Goal: Task Accomplishment & Management: Complete application form

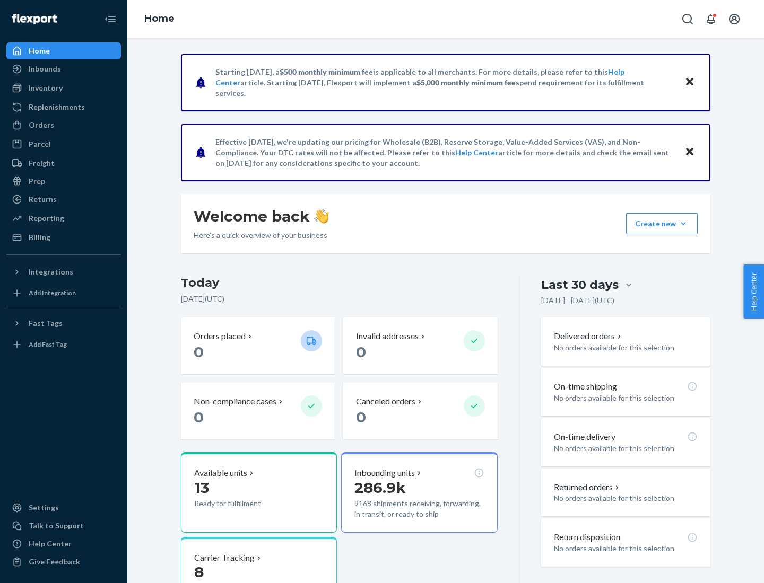
click at [683, 224] on button "Create new Create new inbound Create new order Create new product" at bounding box center [662, 223] width 72 height 21
click at [64, 69] on div "Inbounds" at bounding box center [63, 69] width 112 height 15
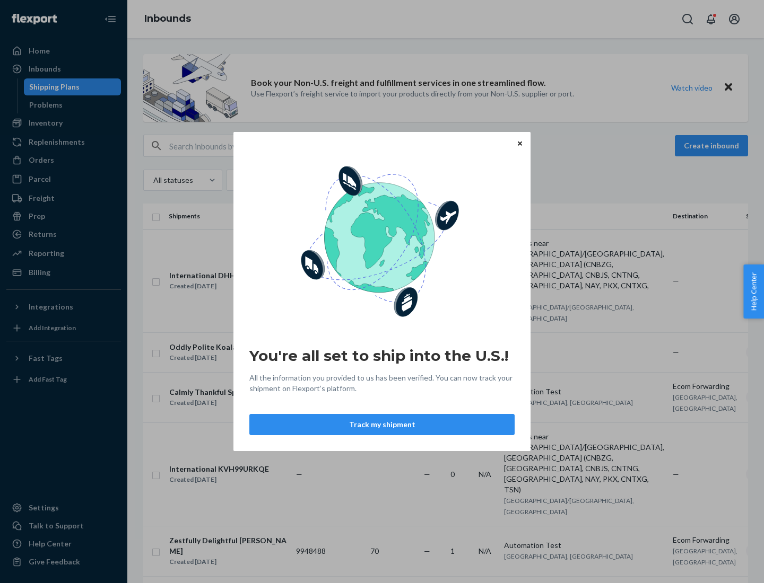
click at [64, 123] on div "You're all set to ship into the U.S.! All the information you provided to us ha…" at bounding box center [382, 291] width 764 height 583
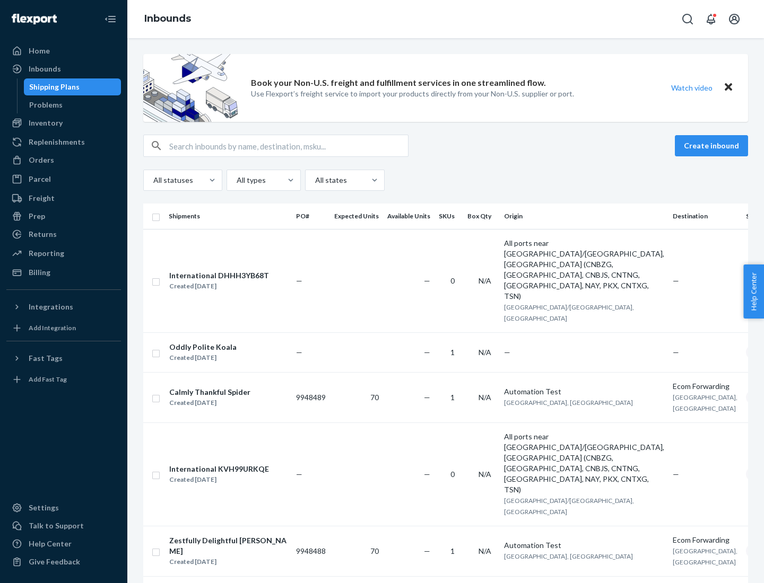
click at [445, 19] on div "Inbounds" at bounding box center [445, 19] width 636 height 38
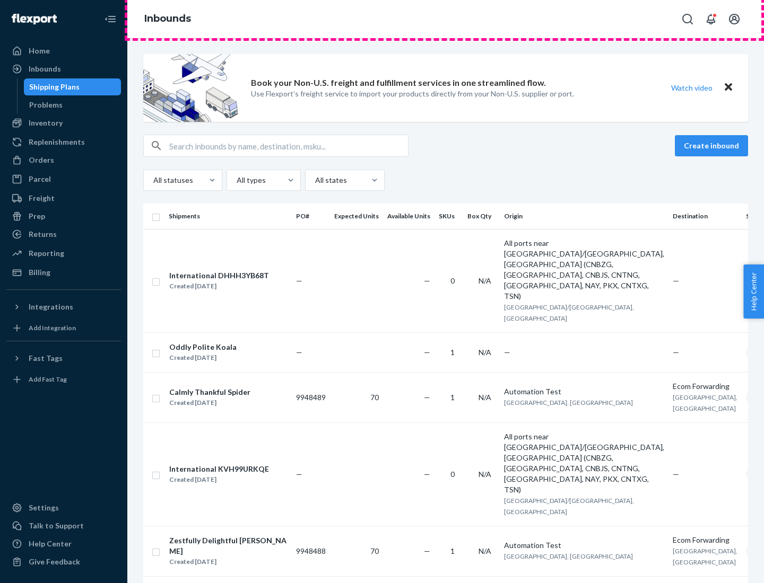
click at [445, 19] on div "Inbounds" at bounding box center [445, 19] width 636 height 38
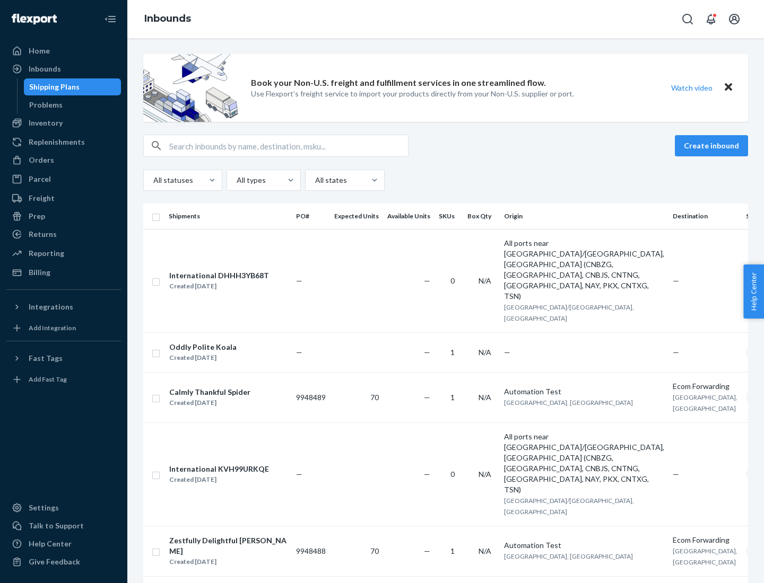
click at [445, 180] on div "All statuses All types All states" at bounding box center [445, 180] width 604 height 21
click at [52, 87] on div "Shipping Plans" at bounding box center [54, 87] width 50 height 11
click at [713, 146] on button "Create inbound" at bounding box center [710, 145] width 73 height 21
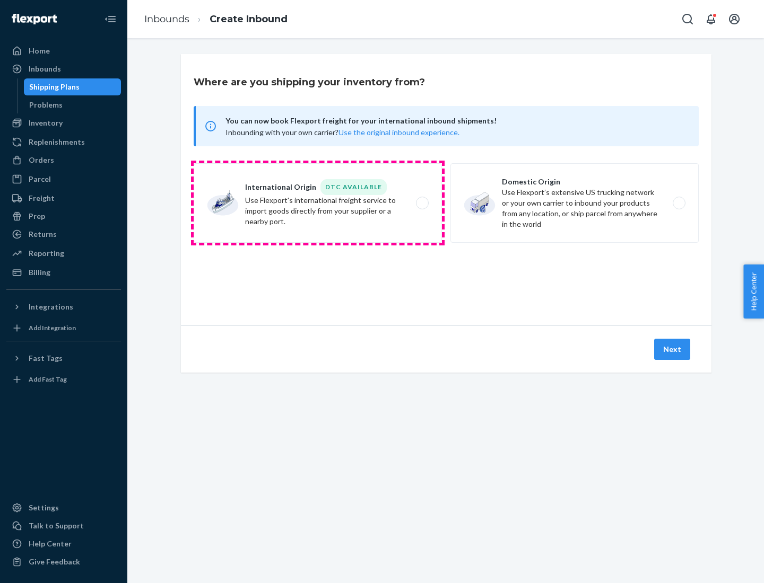
click at [318, 203] on label "International Origin DTC Available Use Flexport's international freight service…" at bounding box center [318, 203] width 248 height 80
click at [422, 203] on input "International Origin DTC Available Use Flexport's international freight service…" at bounding box center [425, 203] width 7 height 7
radio input "true"
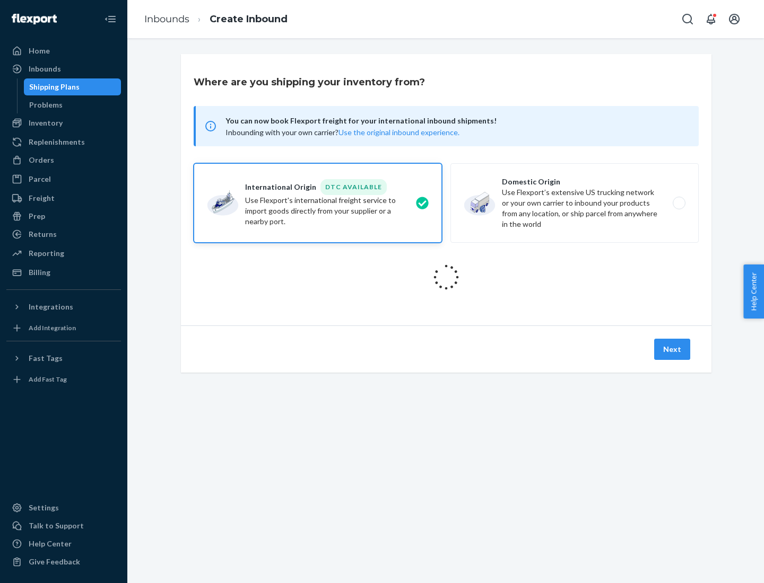
click at [446, 277] on icon at bounding box center [445, 277] width 33 height 33
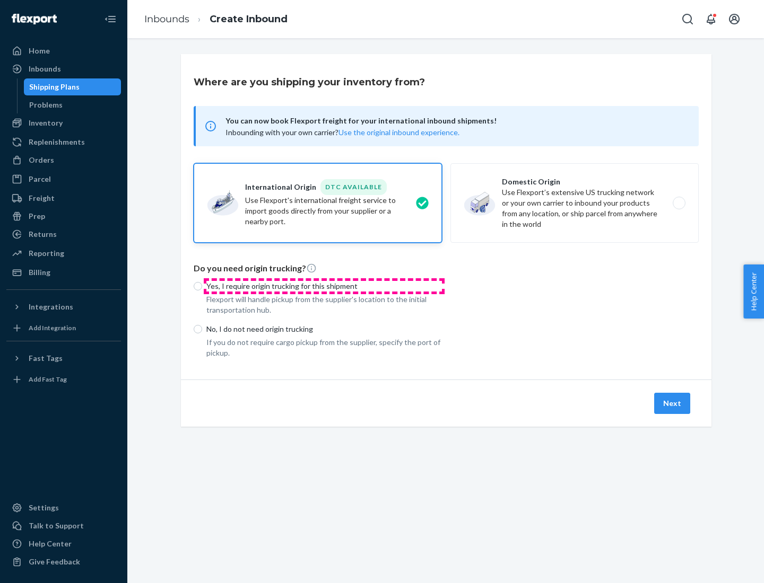
click at [324, 286] on p "Yes, I require origin trucking for this shipment" at bounding box center [323, 286] width 235 height 11
click at [202, 286] on input "Yes, I require origin trucking for this shipment" at bounding box center [198, 286] width 8 height 8
radio input "true"
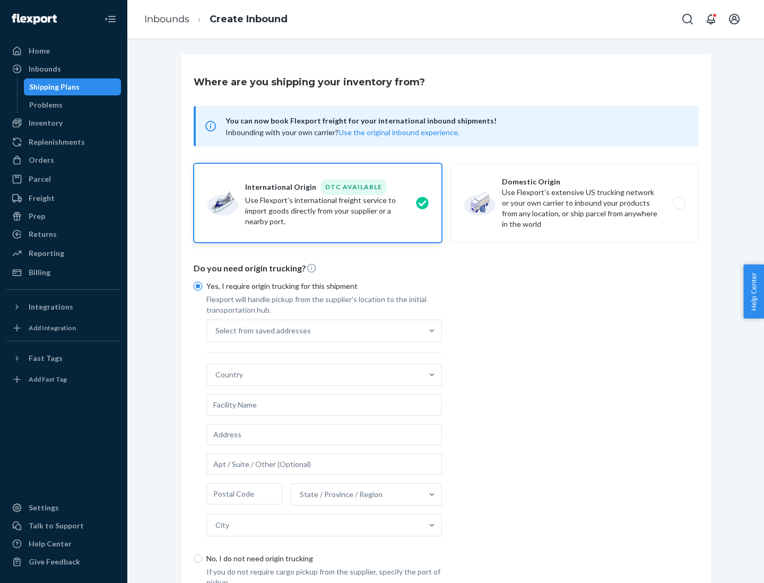
scroll to position [20, 0]
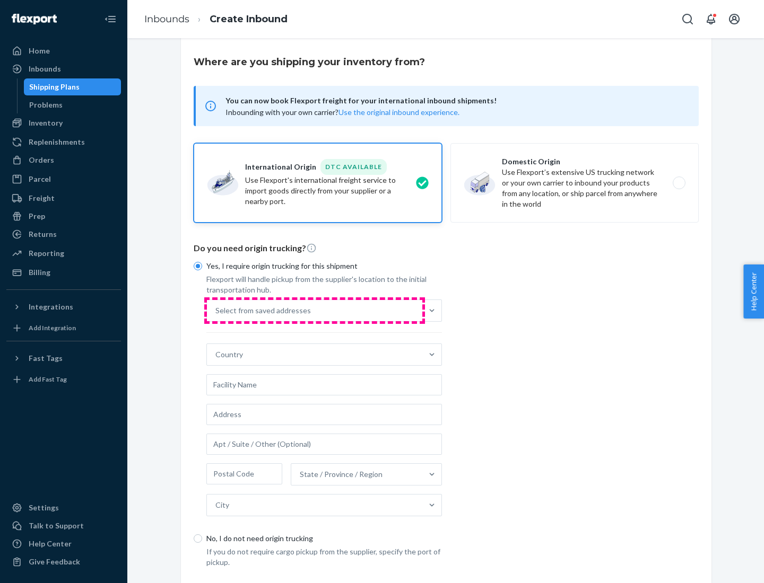
click at [314, 310] on div "Select from saved addresses" at bounding box center [314, 310] width 215 height 21
click at [216, 310] on input "Select from saved addresses" at bounding box center [215, 310] width 1 height 11
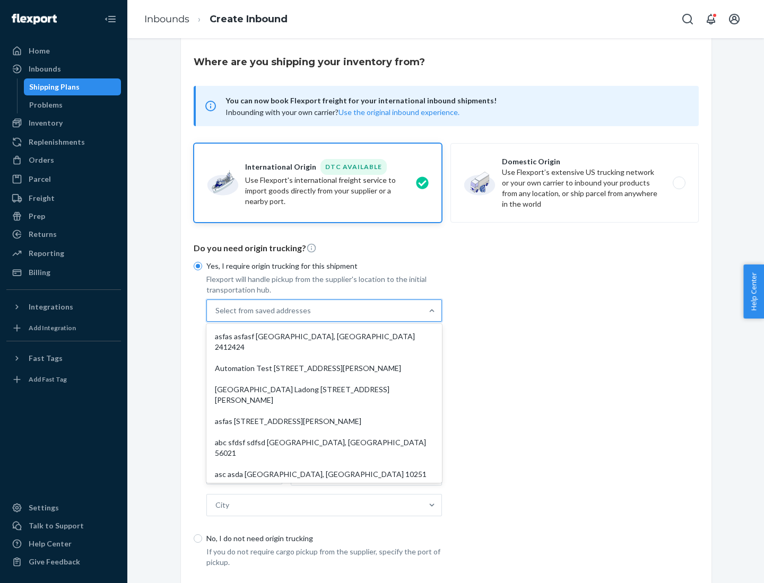
scroll to position [46, 0]
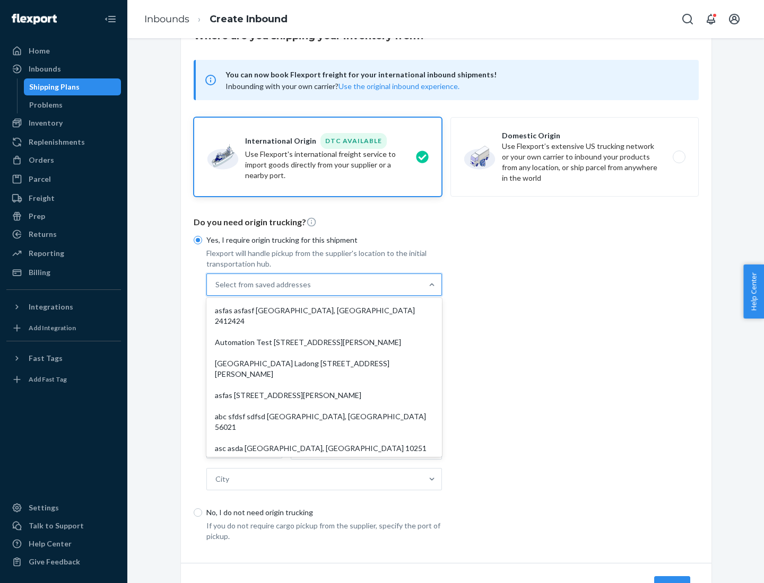
click at [324, 310] on div "asfas asfasf [GEOGRAPHIC_DATA], [GEOGRAPHIC_DATA] 2412424" at bounding box center [323, 316] width 231 height 32
click at [216, 290] on input "option asfas asfasf [GEOGRAPHIC_DATA], [GEOGRAPHIC_DATA] 2412424 focused, 1 of …" at bounding box center [215, 284] width 1 height 11
type input "asfas"
type input "asfasf"
type input "2412424"
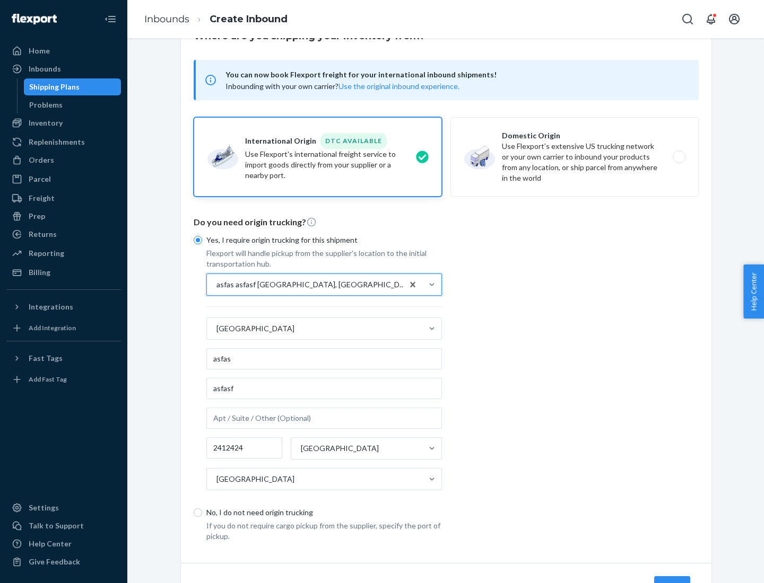
scroll to position [99, 0]
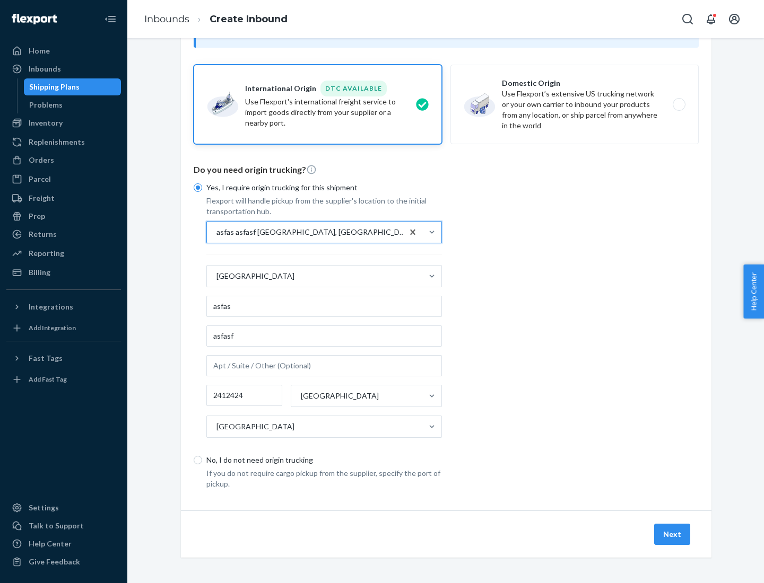
click at [672, 534] on button "Next" at bounding box center [672, 534] width 36 height 21
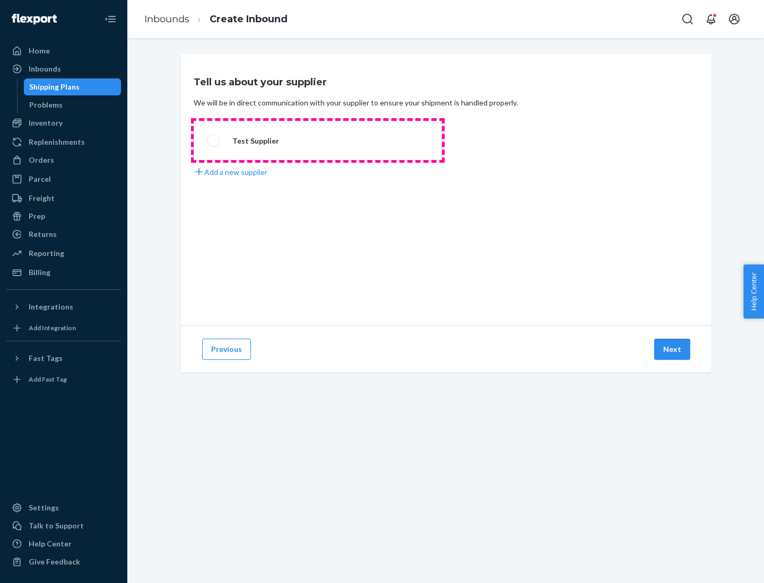
click at [318, 141] on label "Test Supplier" at bounding box center [318, 140] width 248 height 39
click at [214, 141] on input "Test Supplier" at bounding box center [210, 140] width 7 height 7
radio input "true"
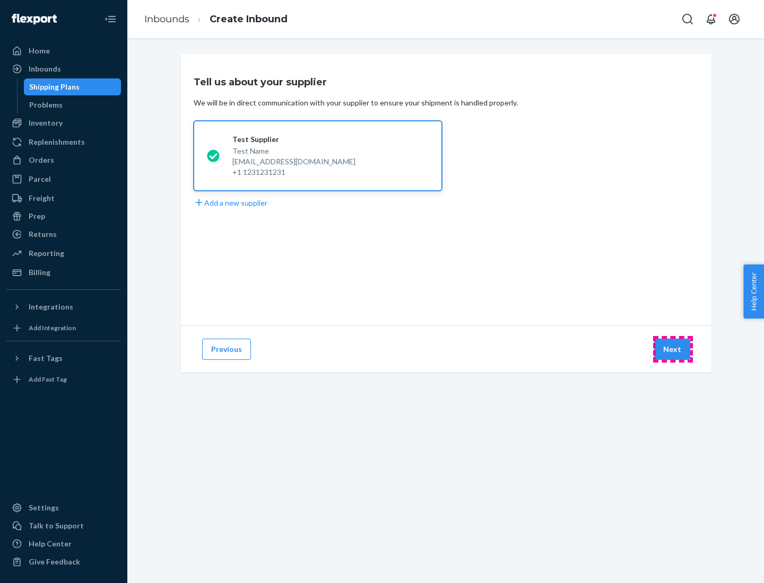
click at [672, 349] on button "Next" at bounding box center [672, 349] width 36 height 21
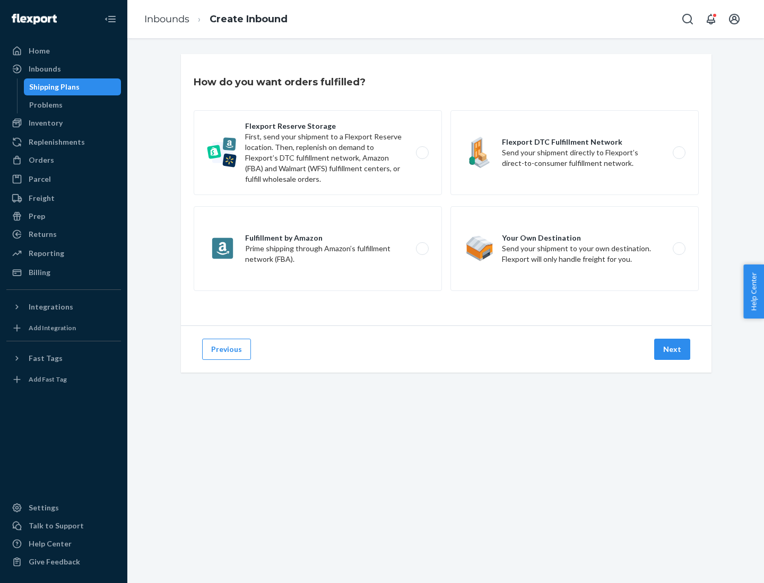
click at [318, 249] on label "Fulfillment by Amazon Prime shipping through Amazon’s fulfillment network (FBA)." at bounding box center [318, 248] width 248 height 85
click at [422, 249] on input "Fulfillment by Amazon Prime shipping through Amazon’s fulfillment network (FBA)." at bounding box center [425, 249] width 7 height 7
radio input "true"
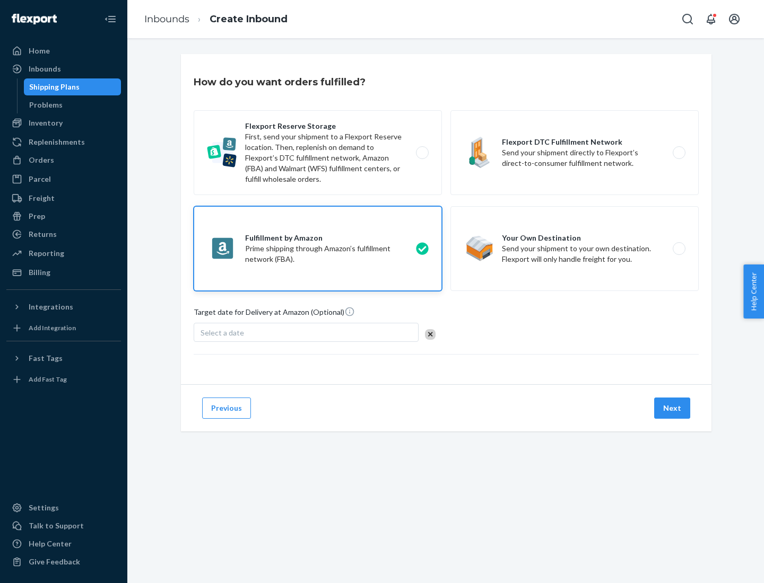
click at [672, 408] on button "Next" at bounding box center [672, 408] width 36 height 21
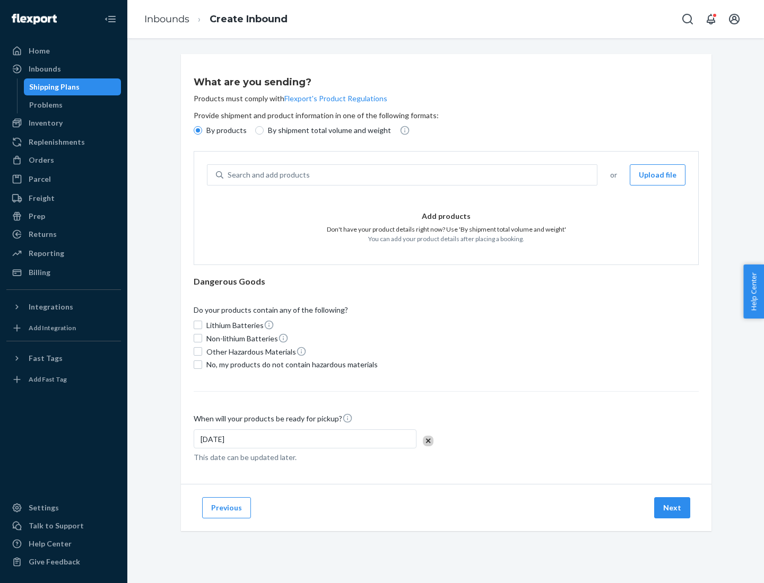
click at [326, 130] on p "By shipment total volume and weight" at bounding box center [329, 130] width 123 height 11
click at [264, 130] on input "By shipment total volume and weight" at bounding box center [259, 130] width 8 height 8
radio input "true"
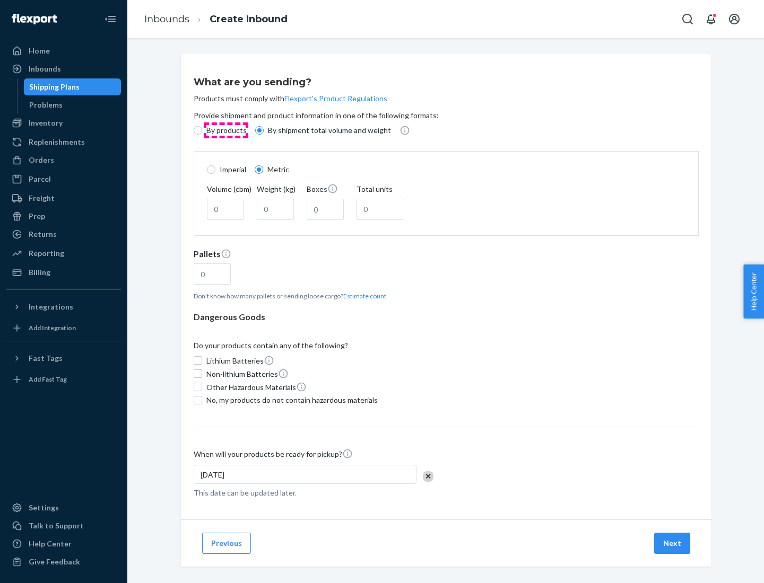
click at [225, 130] on p "By products" at bounding box center [226, 130] width 40 height 11
click at [202, 130] on input "By products" at bounding box center [198, 130] width 8 height 8
radio input "true"
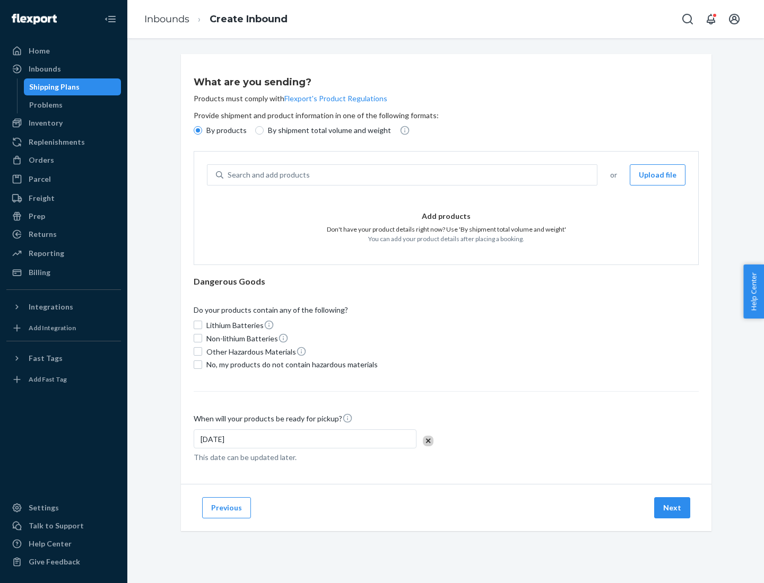
click at [410, 175] on div "Search and add products" at bounding box center [409, 174] width 373 height 19
click at [229, 175] on input "Search and add products" at bounding box center [227, 175] width 1 height 11
type input "test"
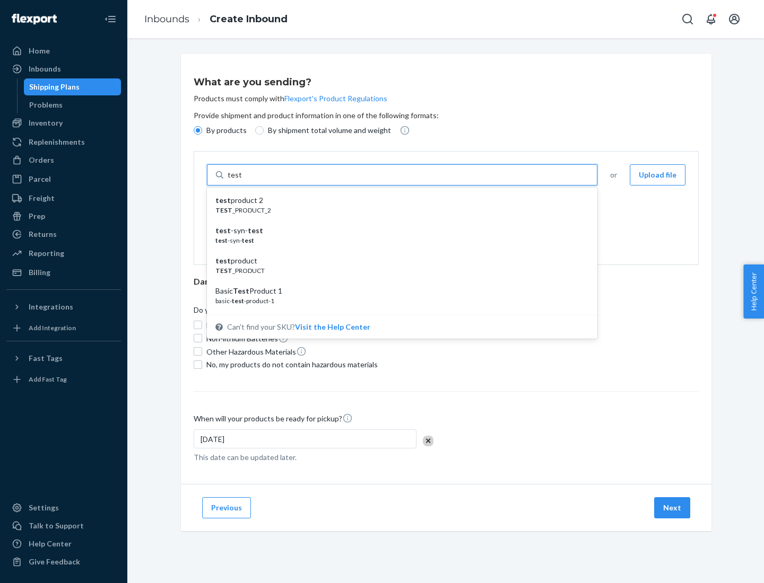
click at [398, 200] on div "test product 2" at bounding box center [397, 200] width 365 height 11
click at [241, 180] on input "test" at bounding box center [234, 175] width 14 height 11
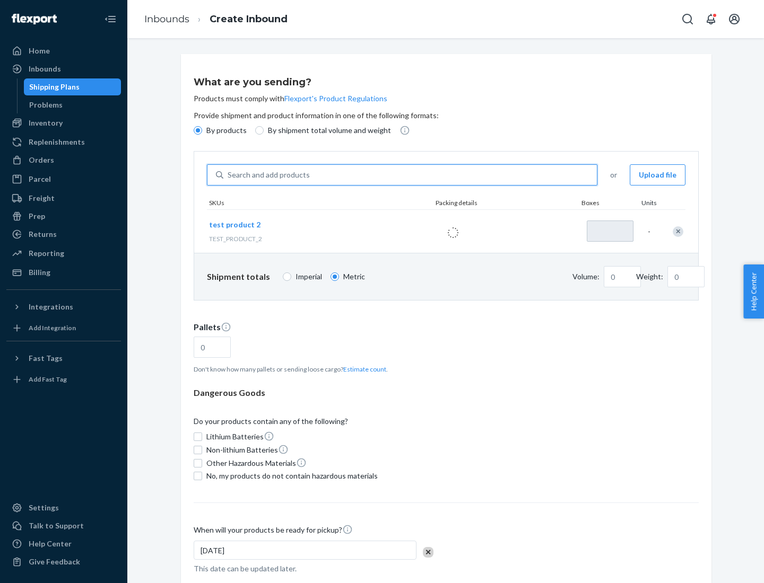
type input "1"
type input "0.02"
type input "22.23"
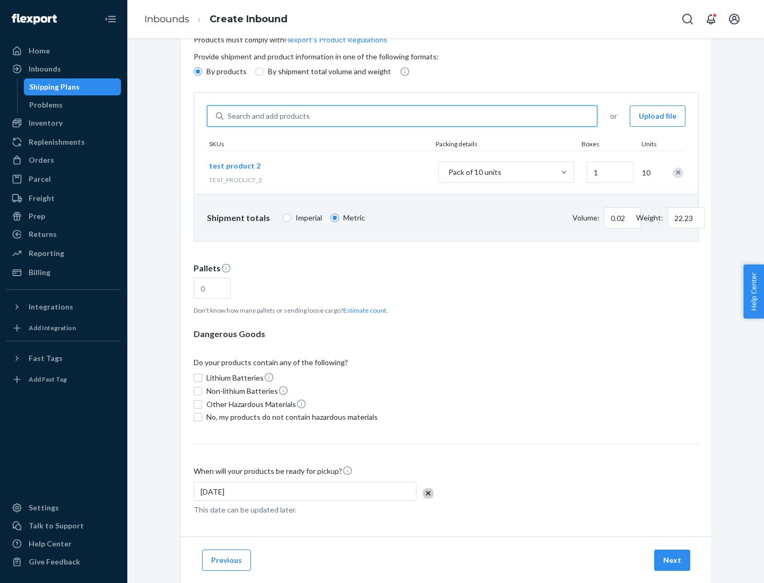
click at [362, 310] on button "Estimate count" at bounding box center [364, 310] width 43 height 9
type input "1"
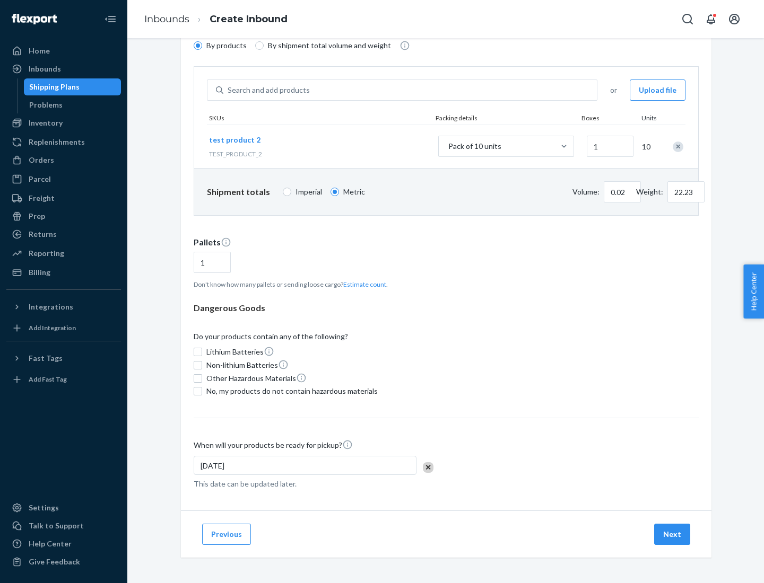
click at [290, 391] on span "No, my products do not contain hazardous materials" at bounding box center [291, 391] width 171 height 11
click at [202, 391] on input "No, my products do not contain hazardous materials" at bounding box center [198, 391] width 8 height 8
checkbox input "true"
click at [672, 534] on button "Next" at bounding box center [672, 534] width 36 height 21
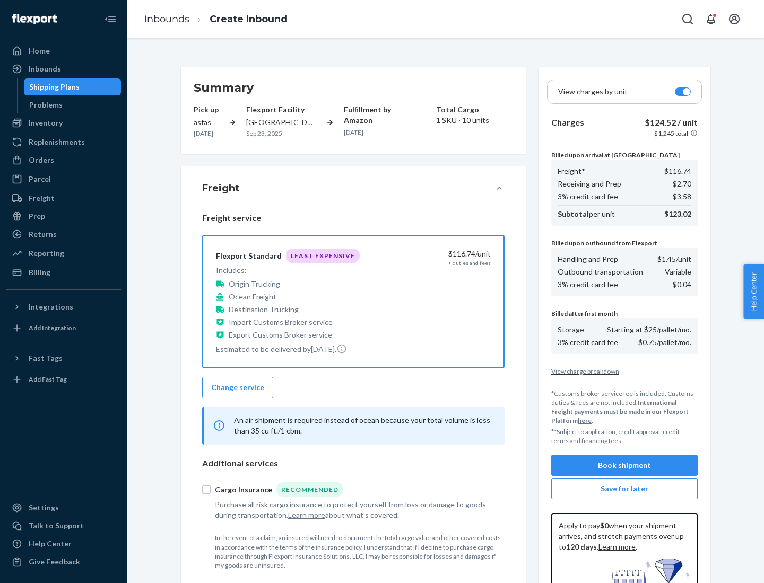
scroll to position [155, 0]
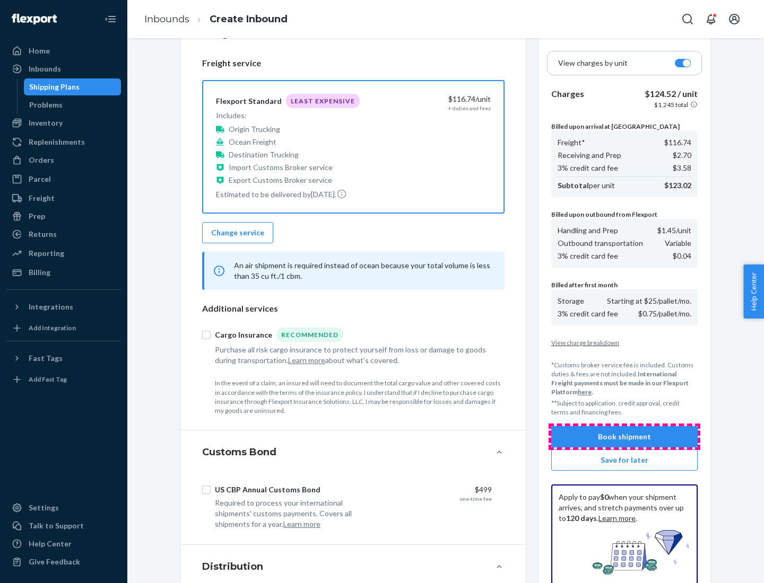
click at [624, 437] on button "Book shipment" at bounding box center [624, 436] width 146 height 21
